Goal: Navigation & Orientation: Find specific page/section

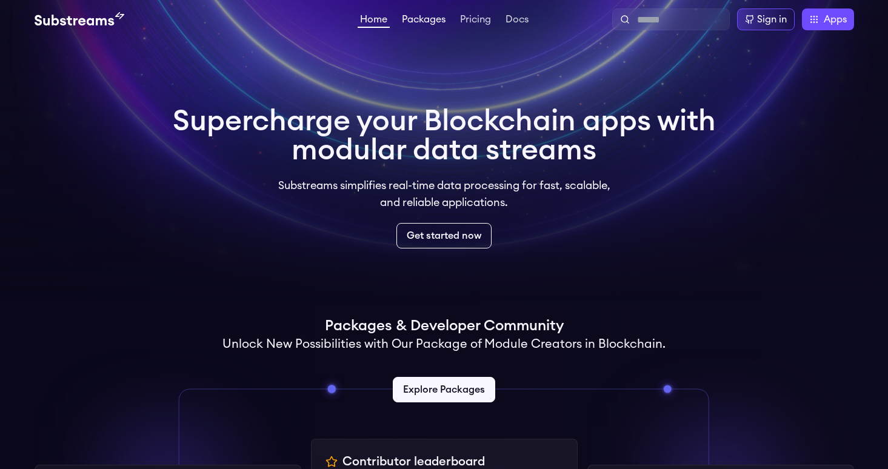
click at [428, 20] on link "Packages" at bounding box center [424, 21] width 49 height 12
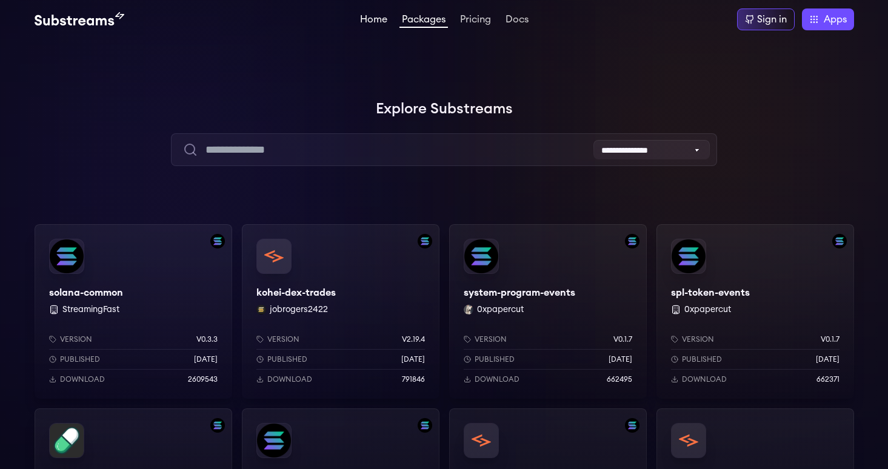
click at [361, 19] on link "Home" at bounding box center [374, 21] width 32 height 12
